Goal: Task Accomplishment & Management: Manage account settings

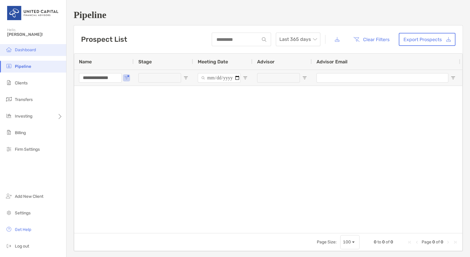
click at [21, 50] on span "Dashboard" at bounding box center [25, 49] width 21 height 5
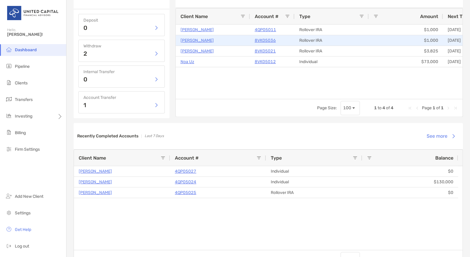
scroll to position [297, 0]
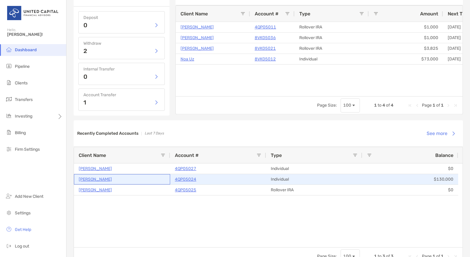
click at [99, 178] on p "[PERSON_NAME]" at bounding box center [95, 179] width 33 height 7
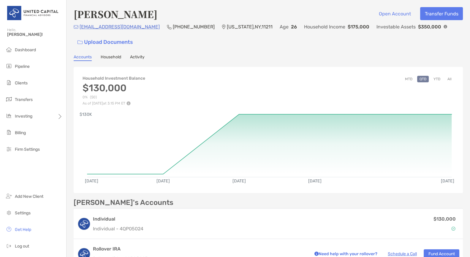
click at [139, 59] on link "Activity" at bounding box center [137, 58] width 15 height 7
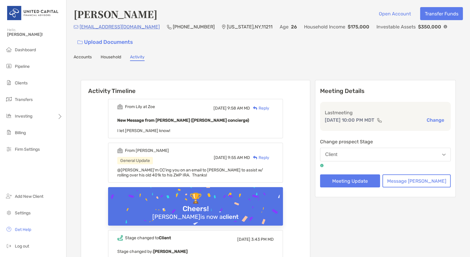
click at [78, 56] on link "Accounts" at bounding box center [83, 58] width 18 height 7
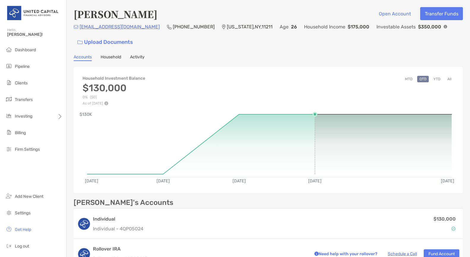
scroll to position [89, 0]
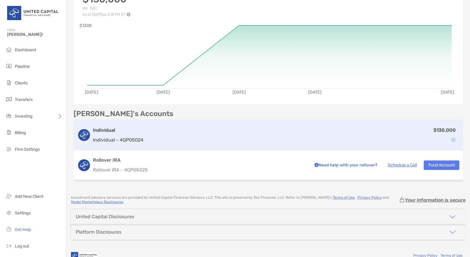
click at [109, 129] on h3 "Individual" at bounding box center [118, 130] width 50 height 7
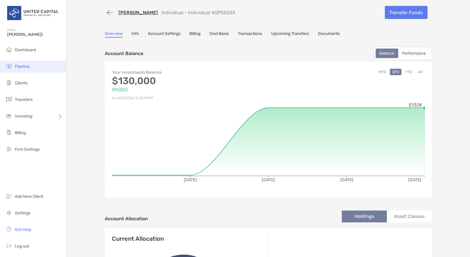
click at [28, 66] on span "Pipeline" at bounding box center [22, 66] width 15 height 5
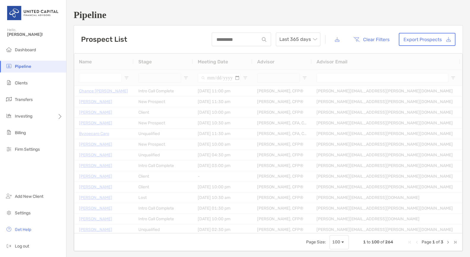
type input "**********"
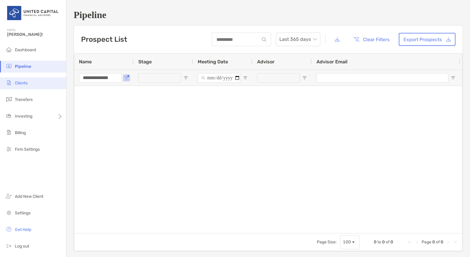
click at [26, 86] on li "Clients" at bounding box center [33, 83] width 66 height 12
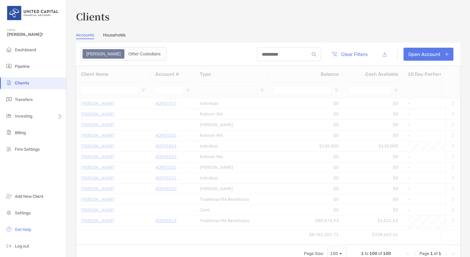
type input "*********"
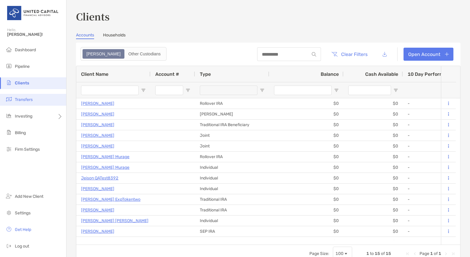
click at [28, 99] on span "Transfers" at bounding box center [24, 99] width 18 height 5
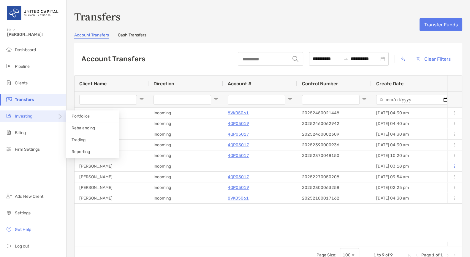
click at [28, 118] on span "Investing" at bounding box center [24, 116] width 18 height 5
click at [91, 130] on span "Rebalancing" at bounding box center [82, 128] width 23 height 5
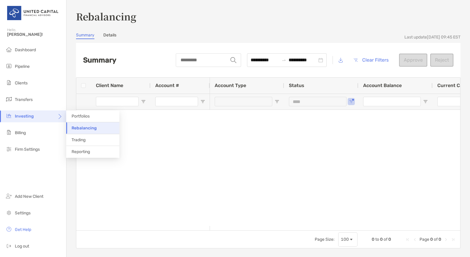
click at [60, 117] on icon at bounding box center [59, 119] width 5 height 5
click at [91, 140] on li "Trading" at bounding box center [92, 140] width 53 height 12
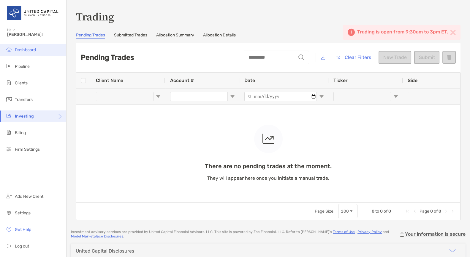
click at [23, 52] on span "Dashboard" at bounding box center [25, 49] width 21 height 5
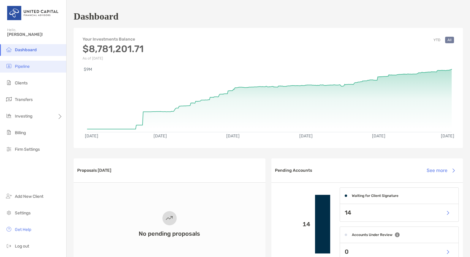
click at [25, 65] on span "Pipeline" at bounding box center [22, 66] width 15 height 5
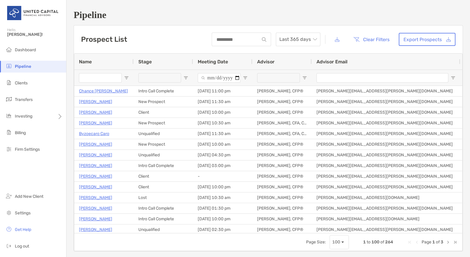
type input "**********"
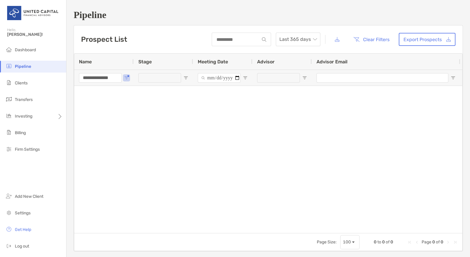
click at [22, 69] on span "Pipeline" at bounding box center [23, 66] width 16 height 5
click at [23, 83] on span "Clients" at bounding box center [21, 83] width 13 height 5
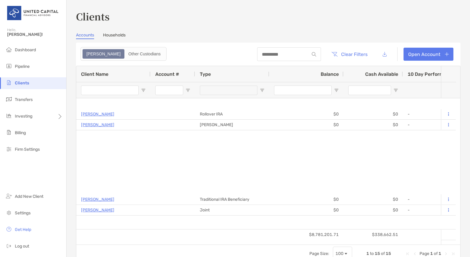
type input "*********"
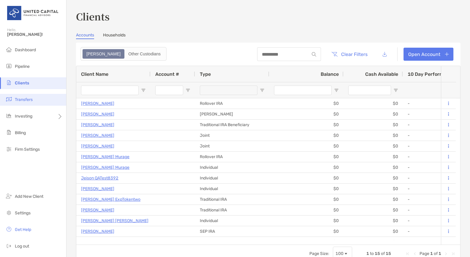
click at [28, 99] on span "Transfers" at bounding box center [24, 99] width 18 height 5
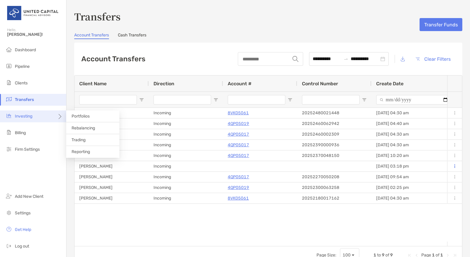
click at [27, 117] on span "Investing" at bounding box center [24, 116] width 18 height 5
click at [79, 127] on span "Rebalancing" at bounding box center [82, 128] width 23 height 5
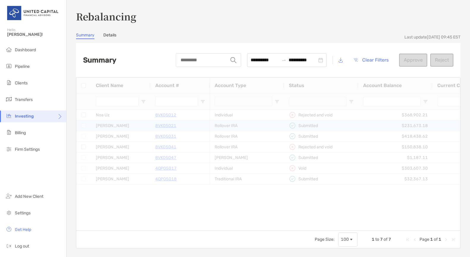
type input "***"
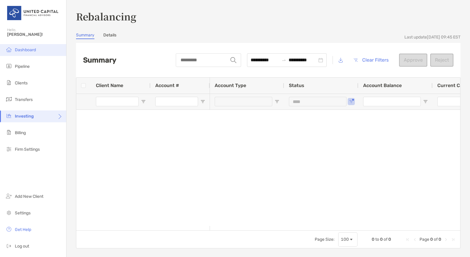
click at [19, 47] on li "Dashboard" at bounding box center [33, 50] width 66 height 12
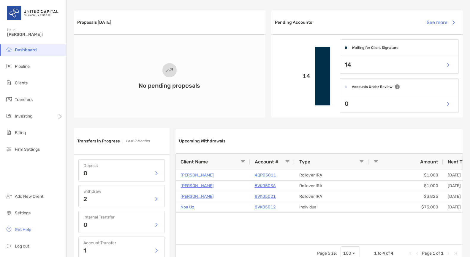
scroll to position [178, 0]
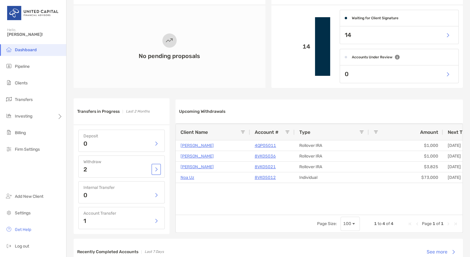
click at [156, 169] on button "button" at bounding box center [155, 169] width 7 height 9
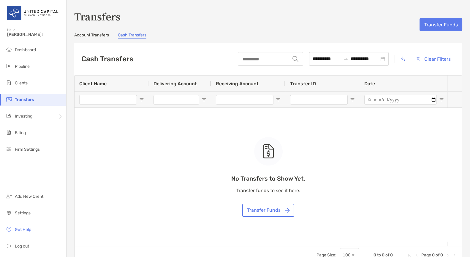
type input "**********"
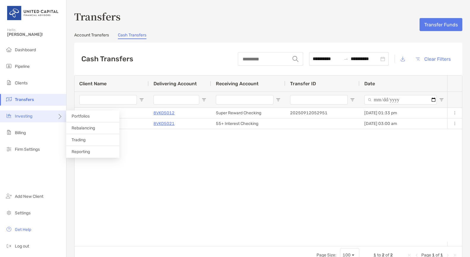
click at [26, 115] on span "Investing" at bounding box center [24, 116] width 18 height 5
click at [83, 118] on span "Portfolios" at bounding box center [80, 116] width 18 height 5
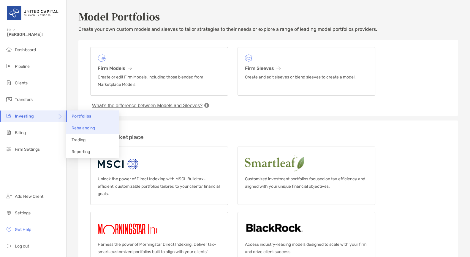
click at [84, 127] on span "Rebalancing" at bounding box center [82, 128] width 23 height 5
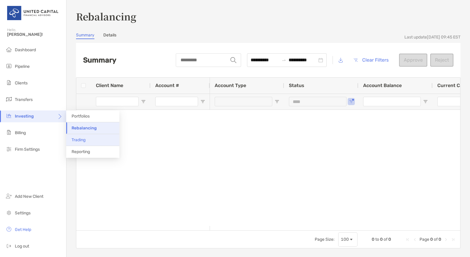
click at [80, 143] on li "Trading" at bounding box center [92, 140] width 53 height 12
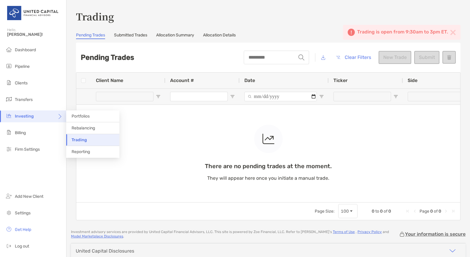
click at [60, 118] on icon at bounding box center [59, 119] width 5 height 5
click at [85, 155] on li "Reporting" at bounding box center [92, 152] width 53 height 12
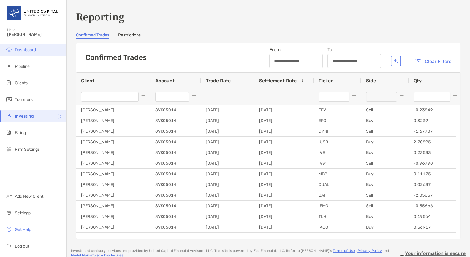
click at [20, 52] on span "Dashboard" at bounding box center [25, 49] width 21 height 5
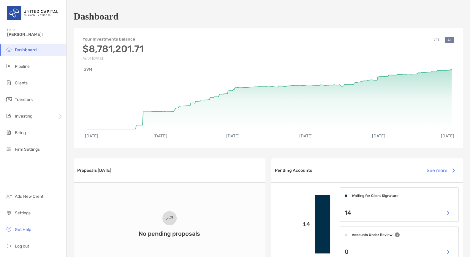
click at [27, 50] on span "Dashboard" at bounding box center [26, 49] width 22 height 5
click at [78, 128] on span "Rebalancing" at bounding box center [82, 128] width 23 height 5
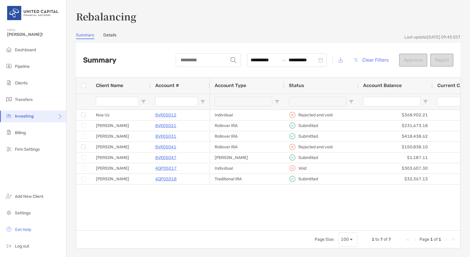
type input "***"
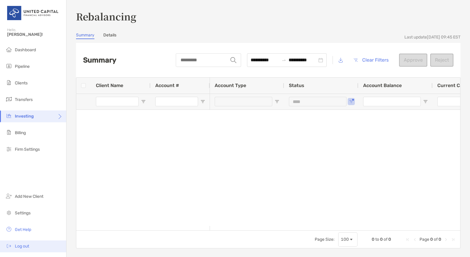
click at [20, 246] on span "Log out" at bounding box center [22, 246] width 14 height 5
